Goal: Book appointment/travel/reservation

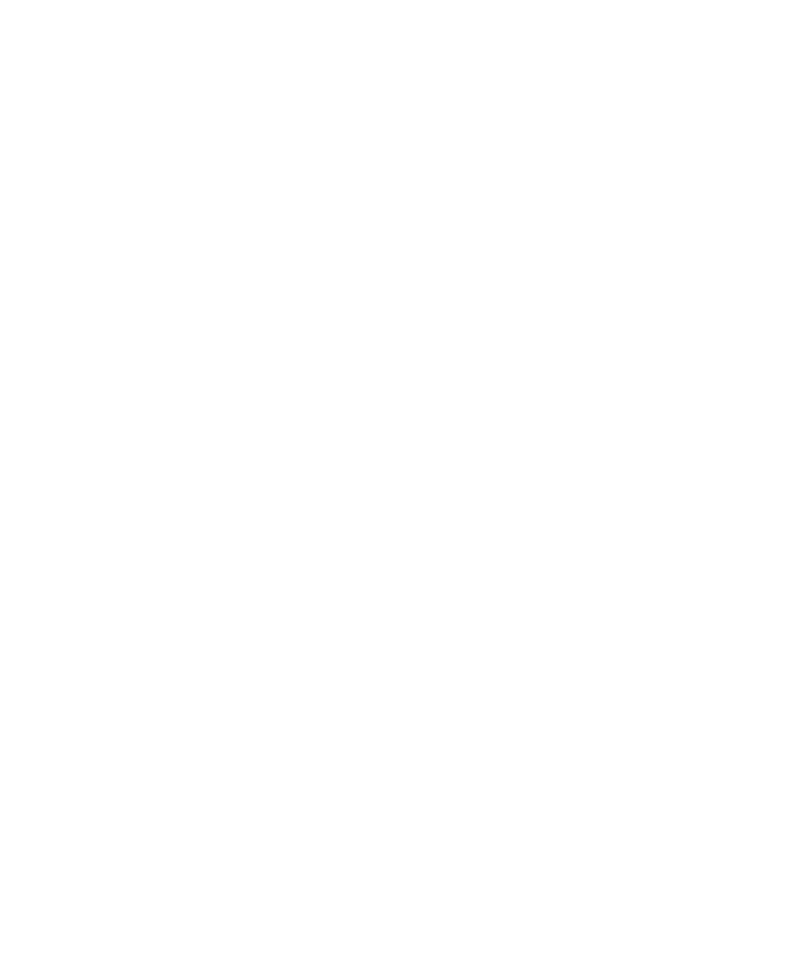
click at [757, 36] on img at bounding box center [762, 35] width 78 height 39
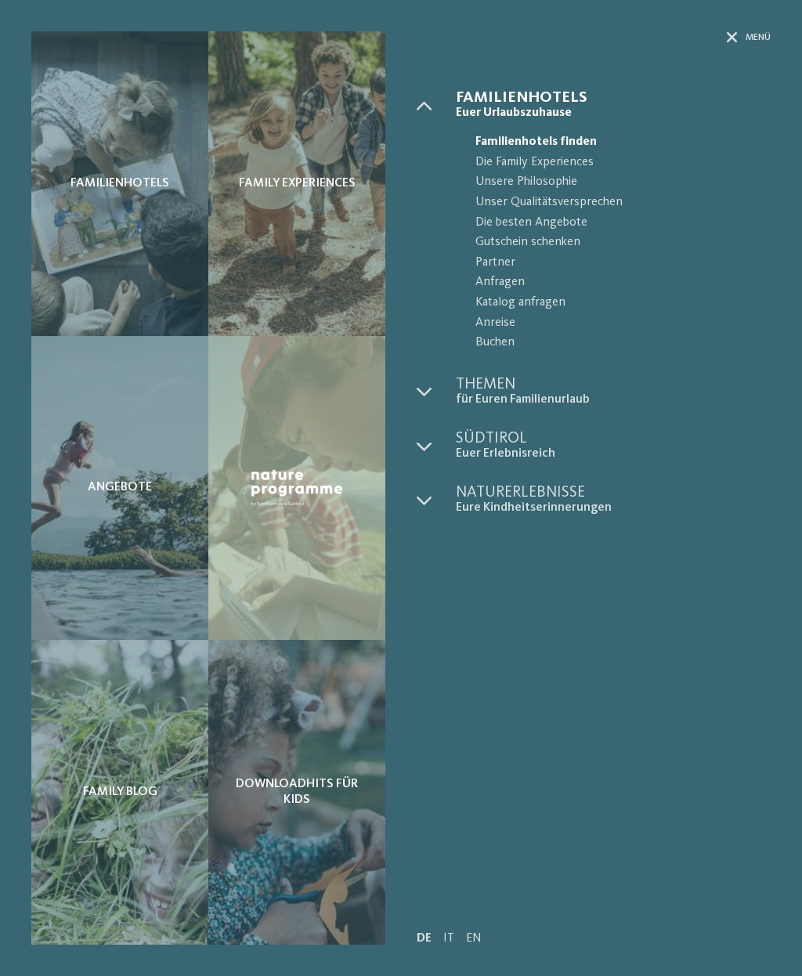
click at [510, 333] on span "Buchen" at bounding box center [622, 343] width 295 height 20
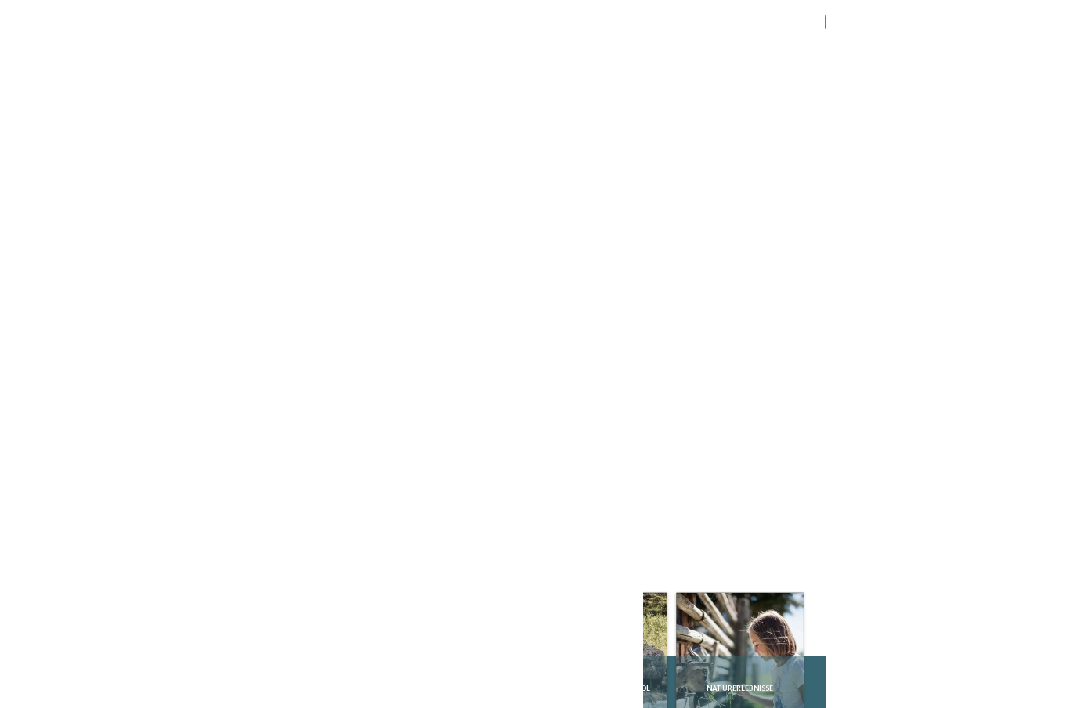
scroll to position [1687, 0]
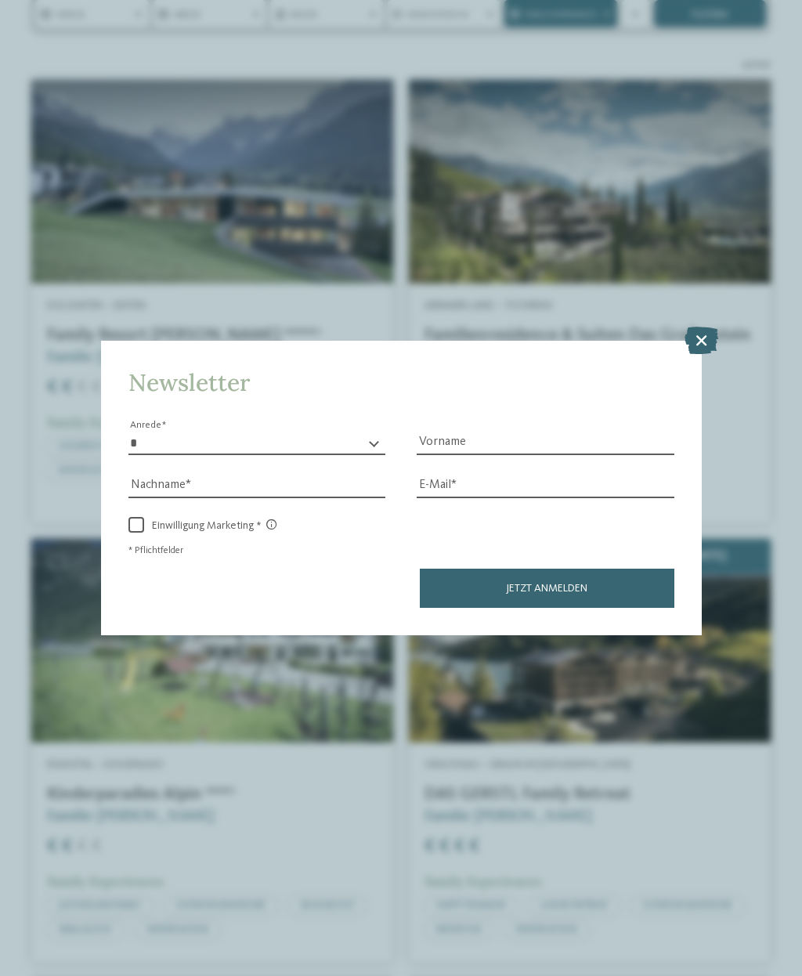
scroll to position [310, 0]
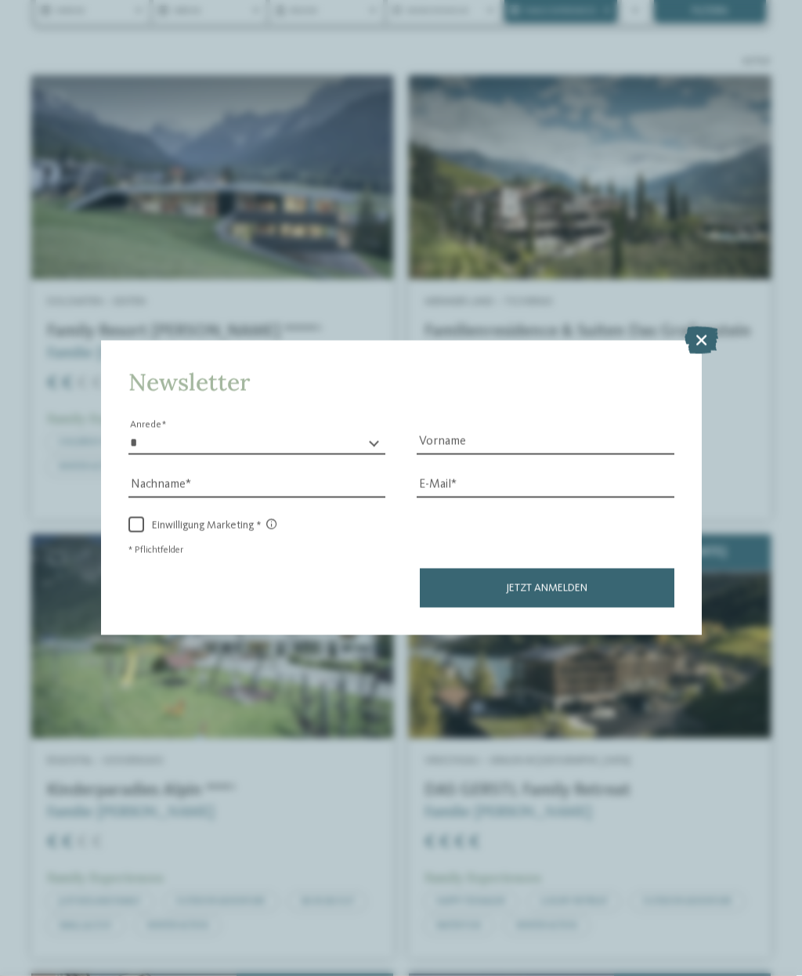
click at [687, 326] on icon at bounding box center [701, 339] width 34 height 27
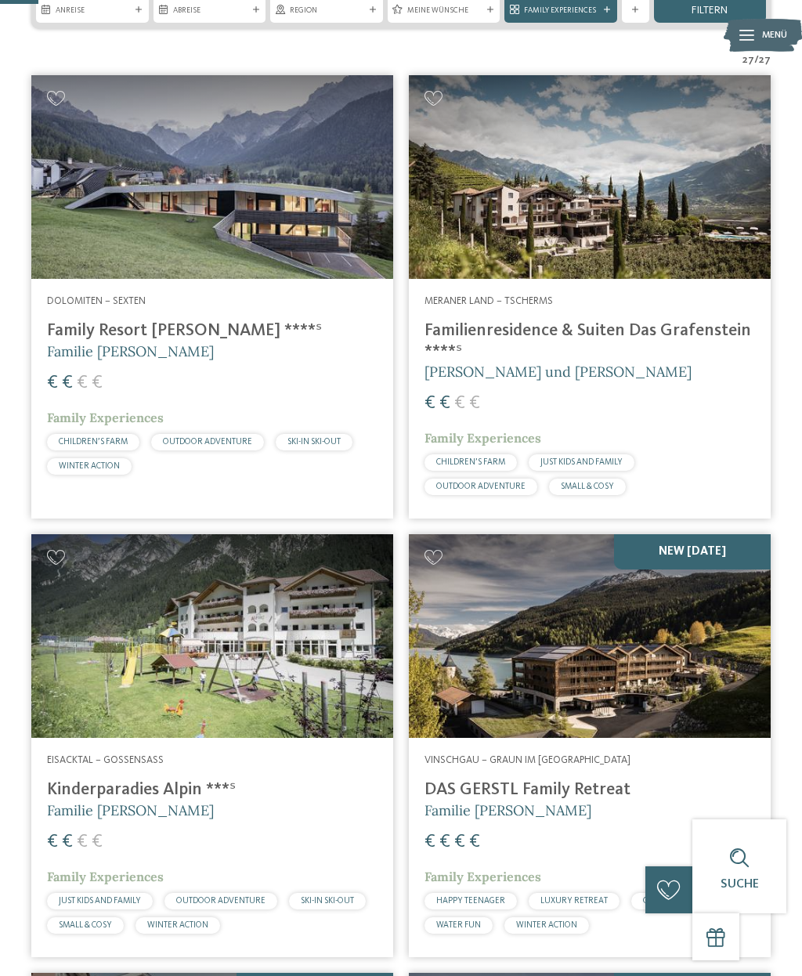
click at [169, 707] on h4 "Kinderparadies Alpin ***ˢ" at bounding box center [212, 789] width 330 height 20
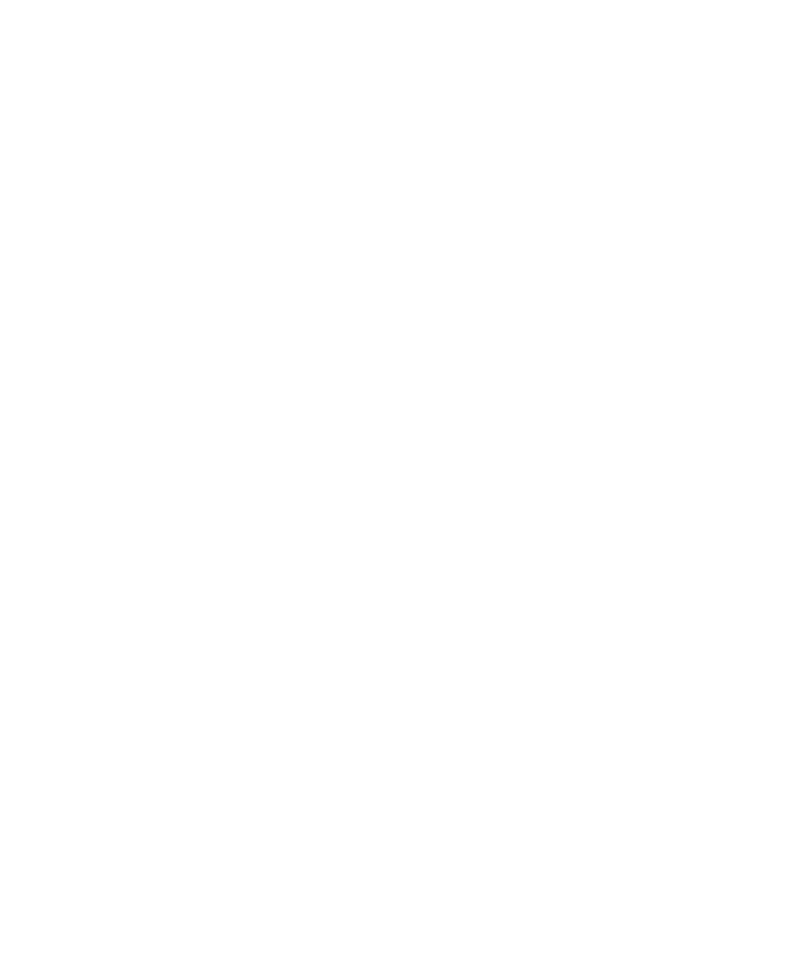
click at [757, 37] on img at bounding box center [762, 35] width 78 height 39
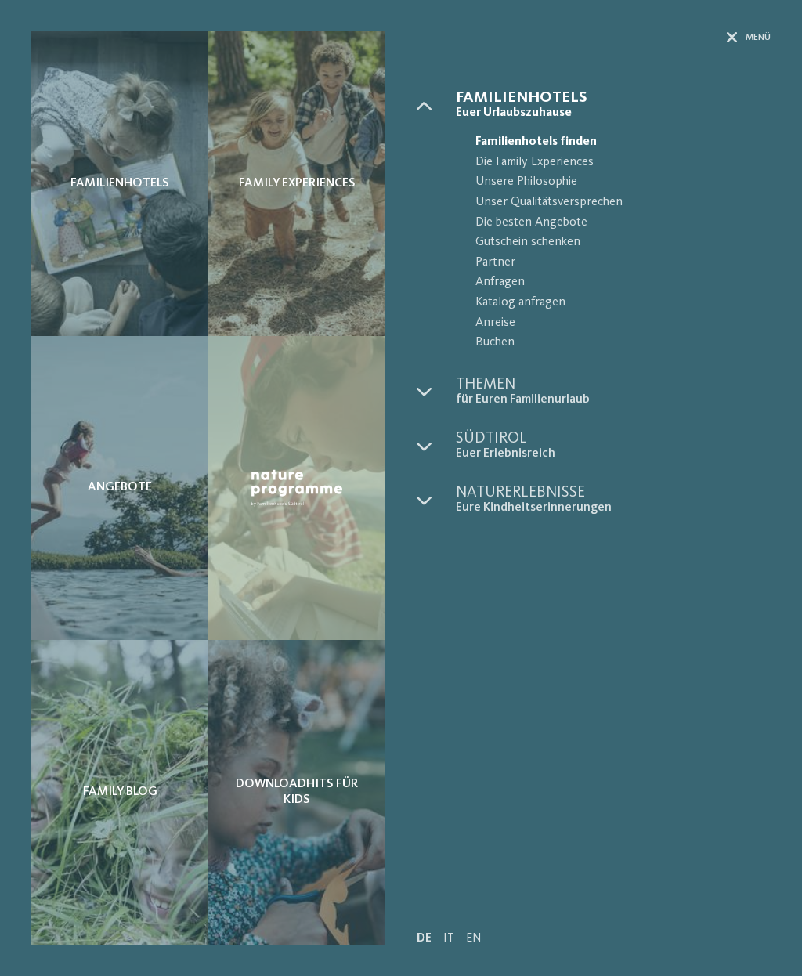
click at [499, 337] on span "Buchen" at bounding box center [622, 343] width 295 height 20
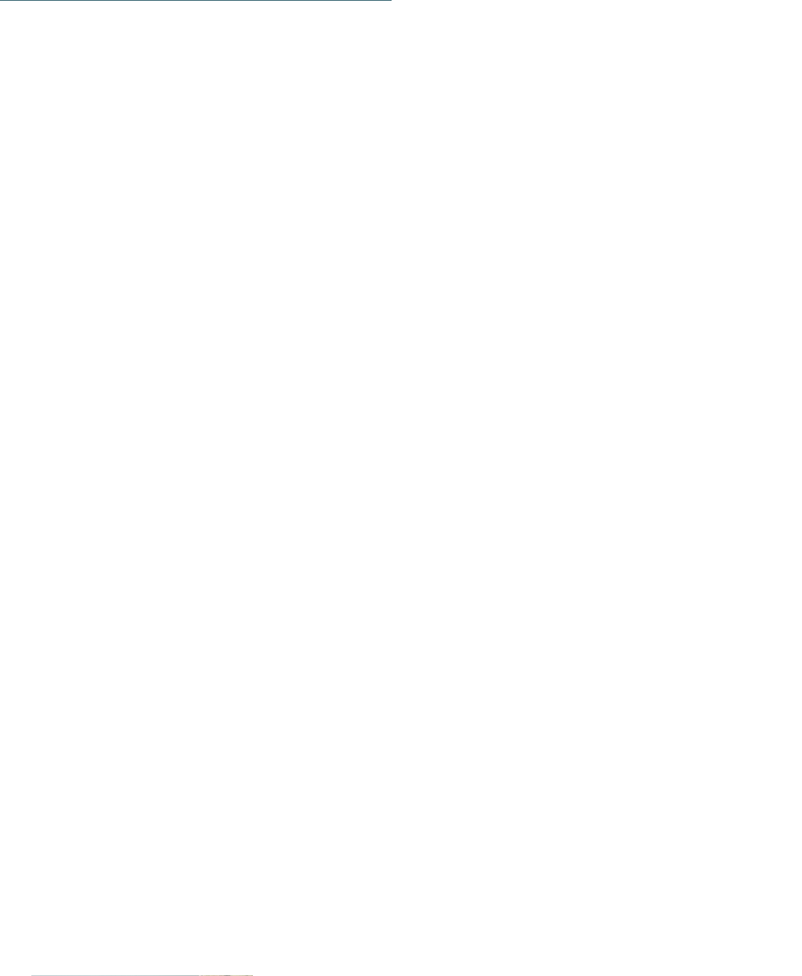
scroll to position [1206, 0]
click at [400, 582] on link "2" at bounding box center [401, 588] width 38 height 13
